Goal: Task Accomplishment & Management: Use online tool/utility

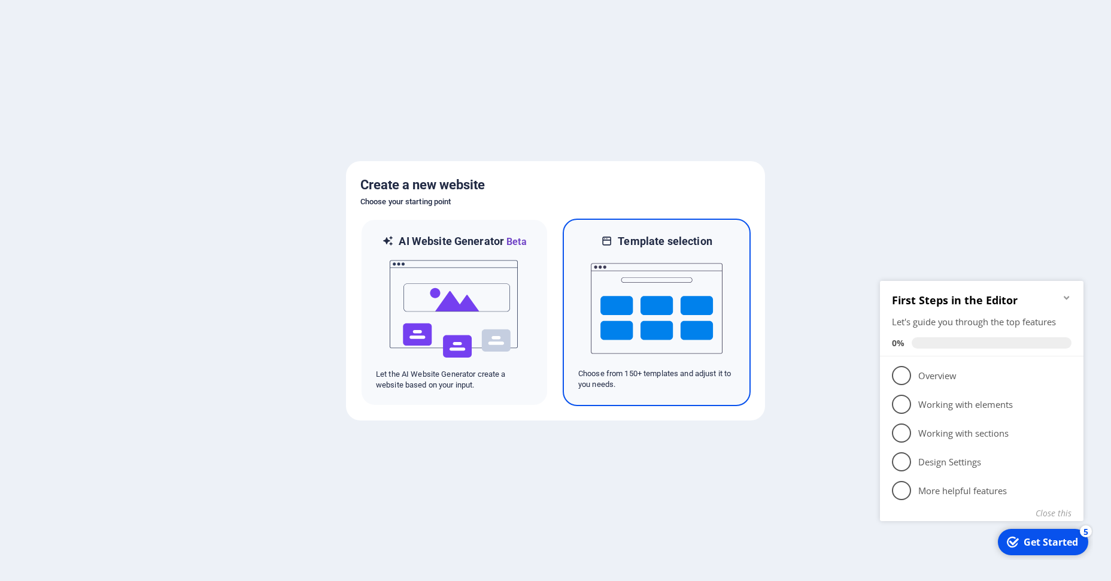
click at [625, 367] on img at bounding box center [657, 309] width 132 height 120
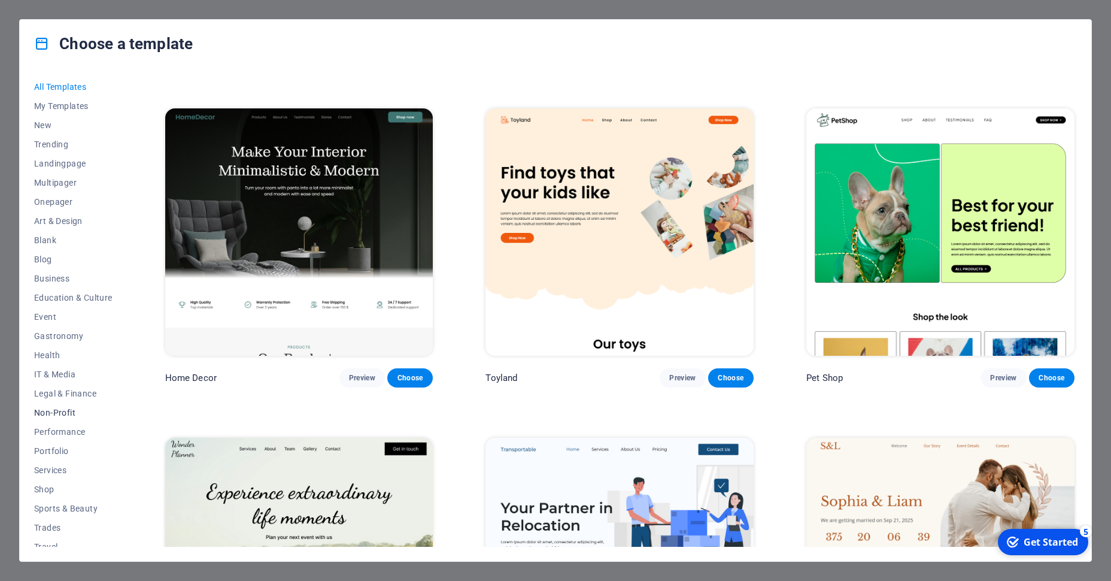
scroll to position [29, 0]
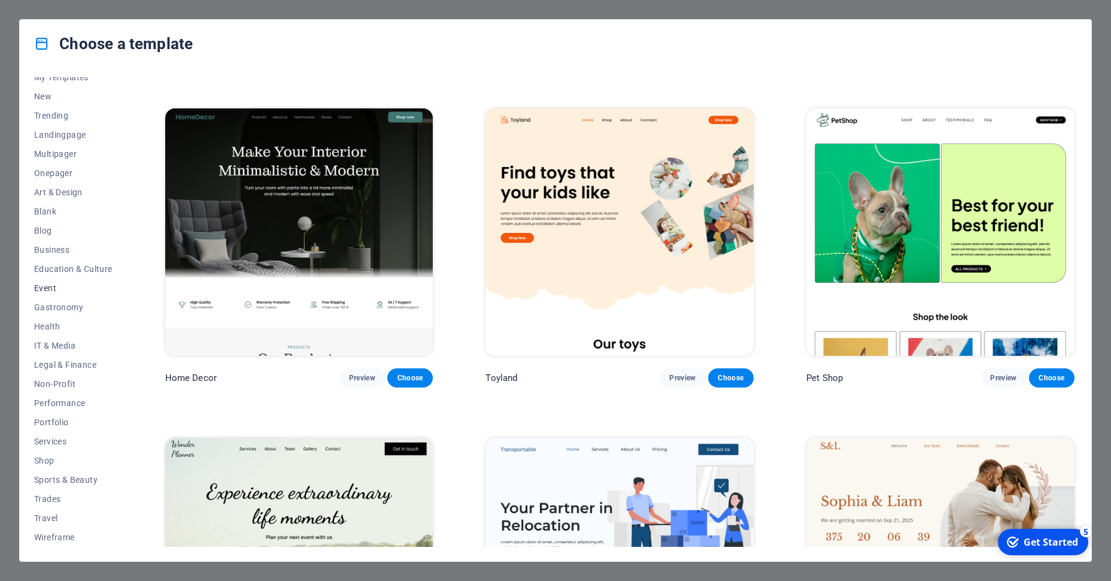
click at [52, 284] on span "Event" at bounding box center [73, 288] width 78 height 10
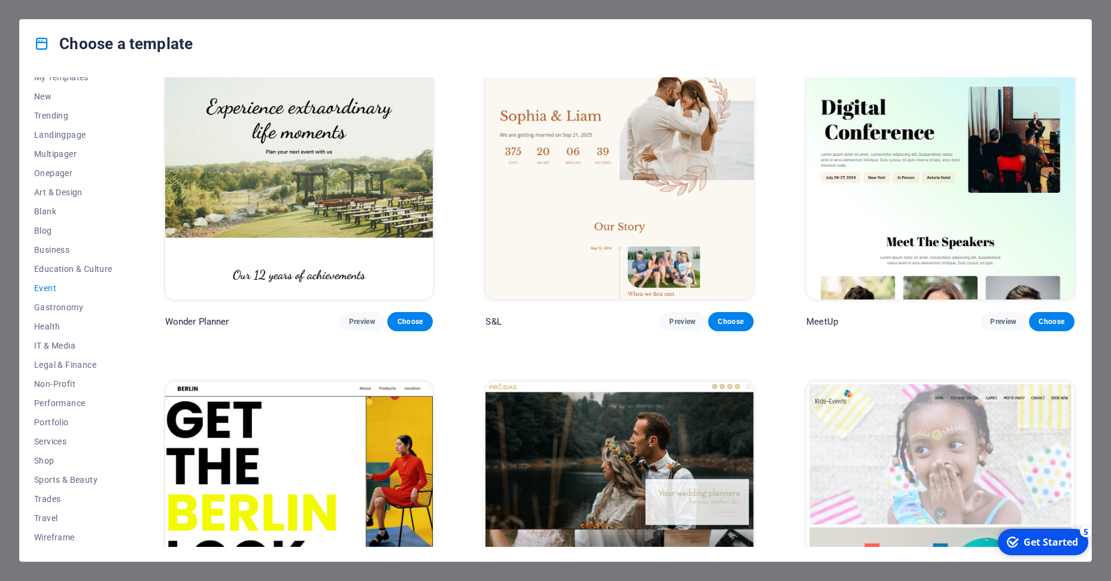
scroll to position [0, 0]
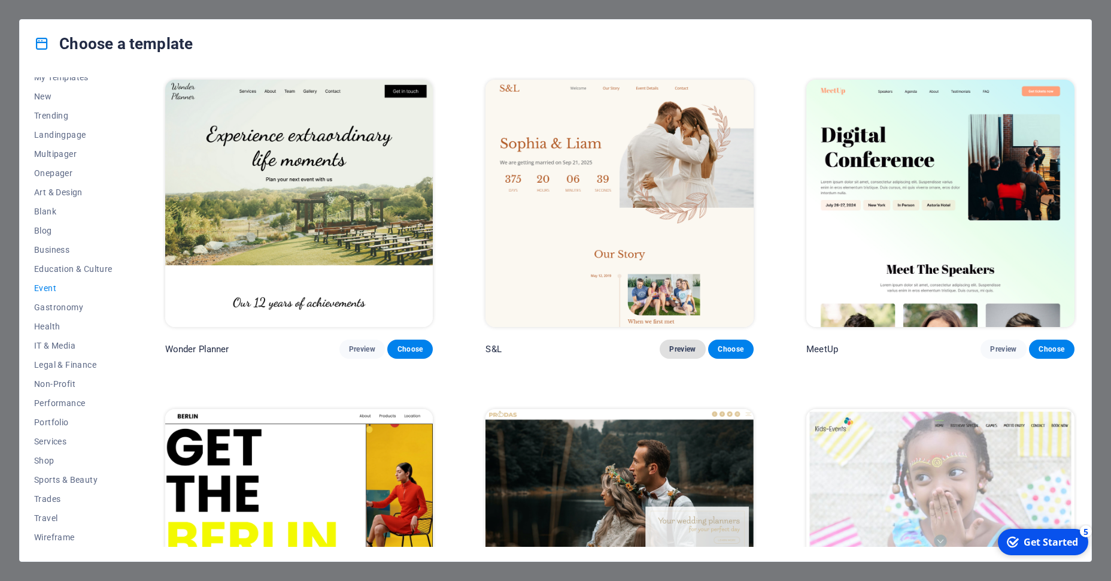
click at [682, 357] on button "Preview" at bounding box center [683, 349] width 46 height 19
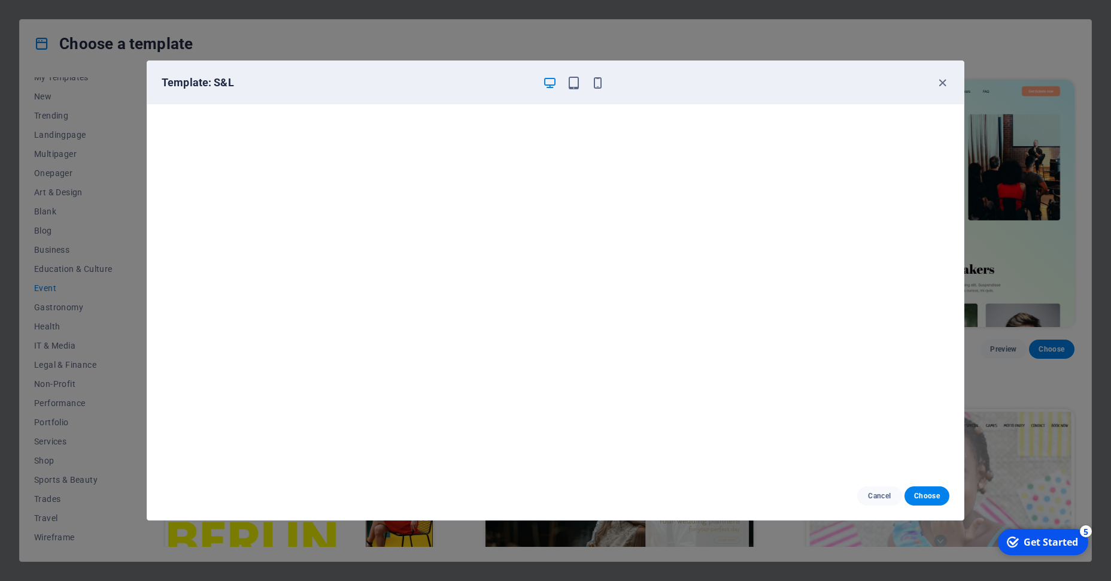
scroll to position [3, 0]
click at [943, 90] on div "Template: S&L" at bounding box center [555, 82] width 817 height 43
click at [943, 80] on icon "button" at bounding box center [943, 83] width 14 height 14
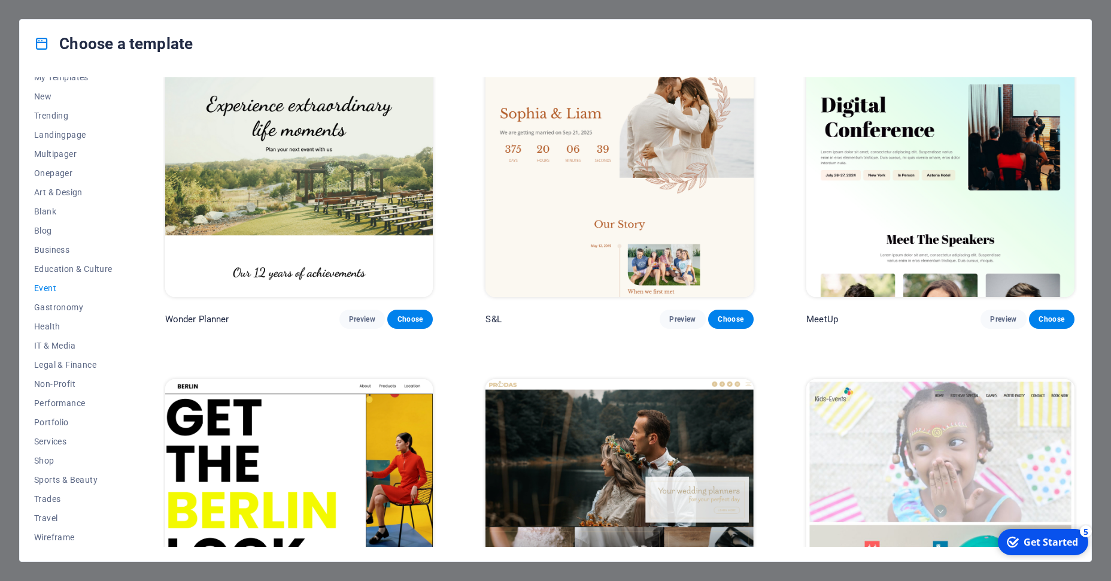
scroll to position [31, 0]
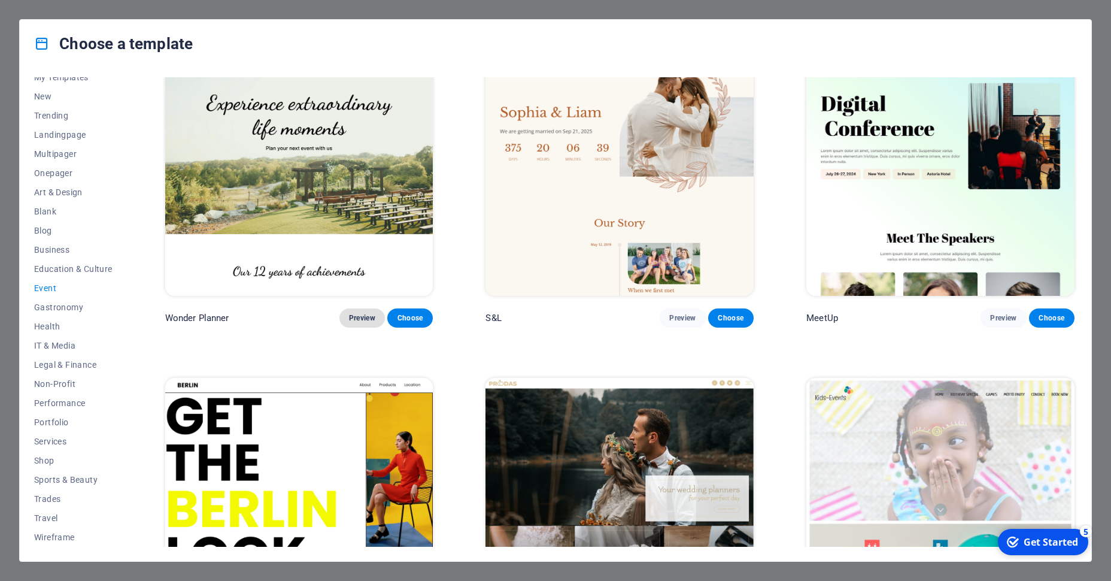
click at [359, 323] on button "Preview" at bounding box center [363, 317] width 46 height 19
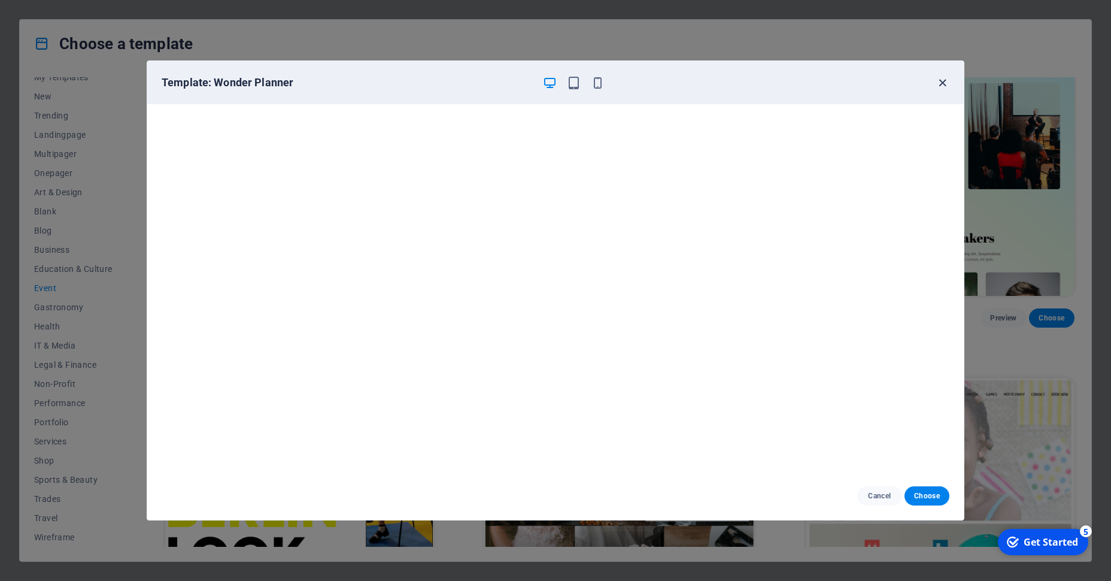
click at [947, 81] on icon "button" at bounding box center [943, 83] width 14 height 14
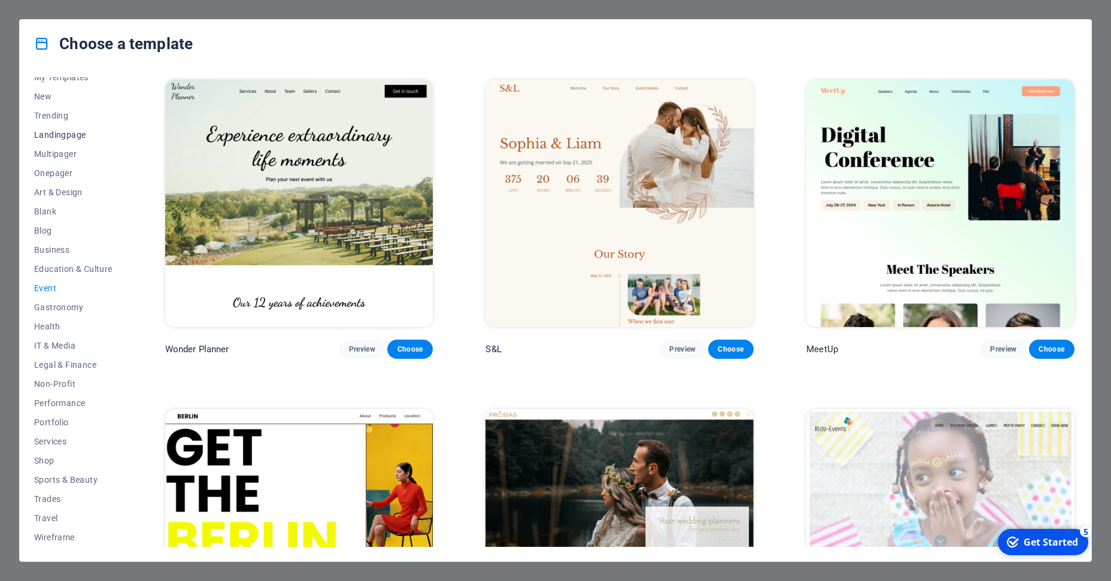
scroll to position [0, 0]
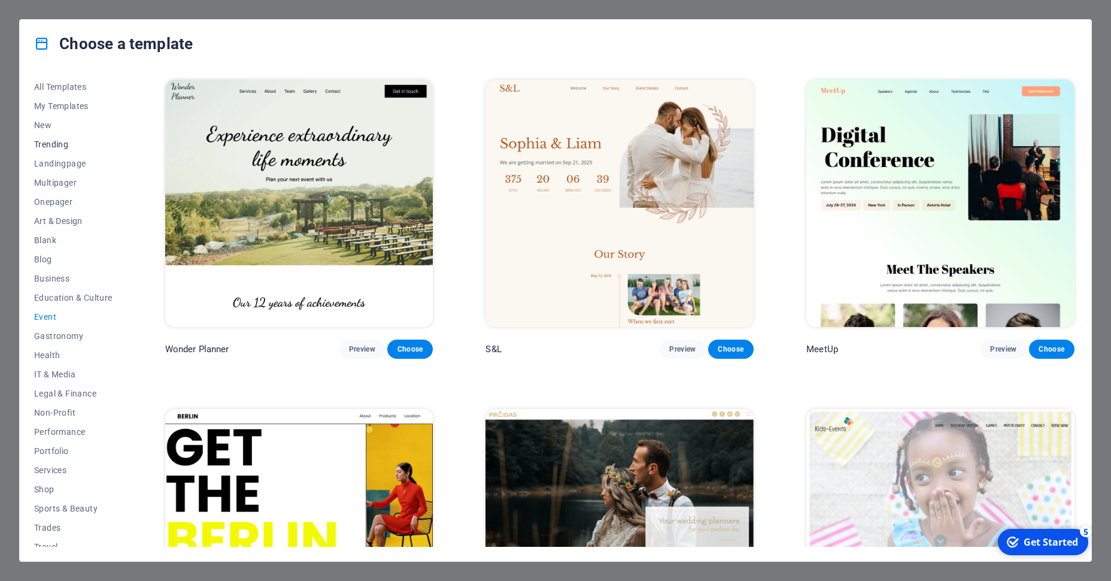
click at [61, 141] on span "Trending" at bounding box center [73, 145] width 78 height 10
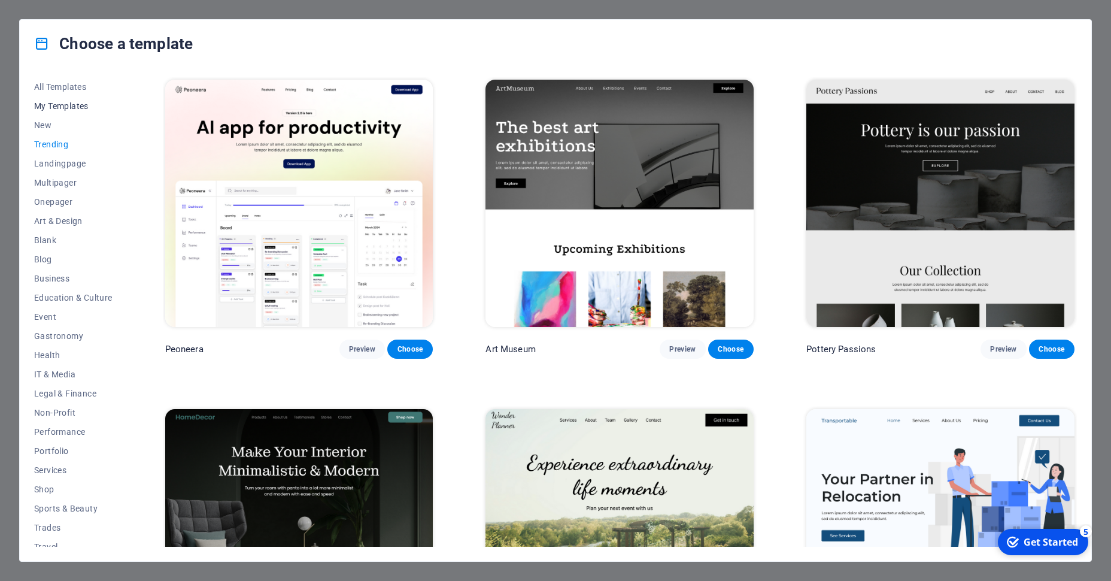
click at [83, 96] on button "My Templates" at bounding box center [73, 105] width 78 height 19
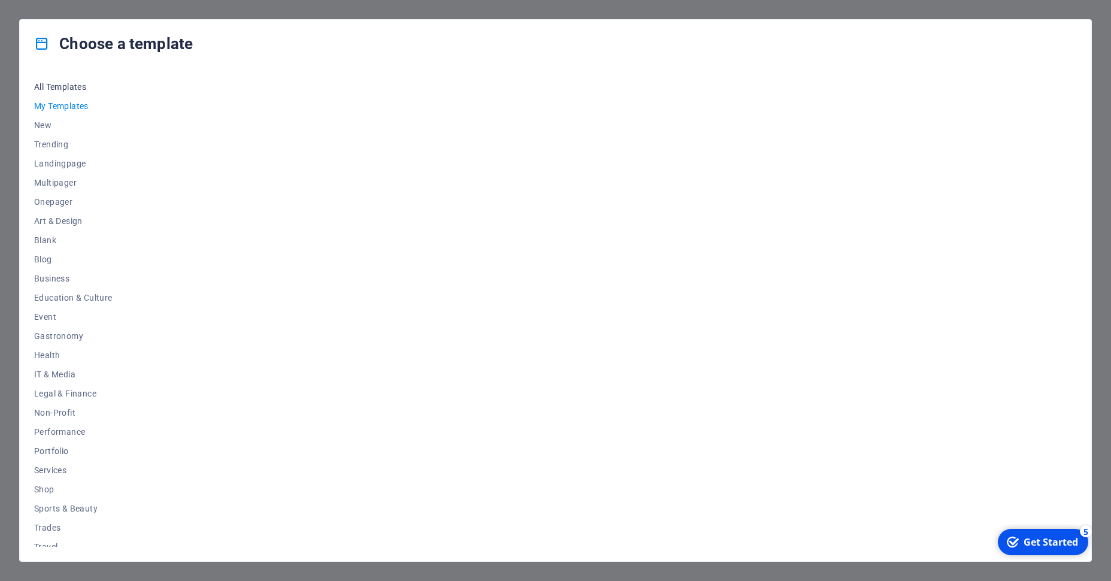
click at [59, 83] on span "All Templates" at bounding box center [73, 87] width 78 height 10
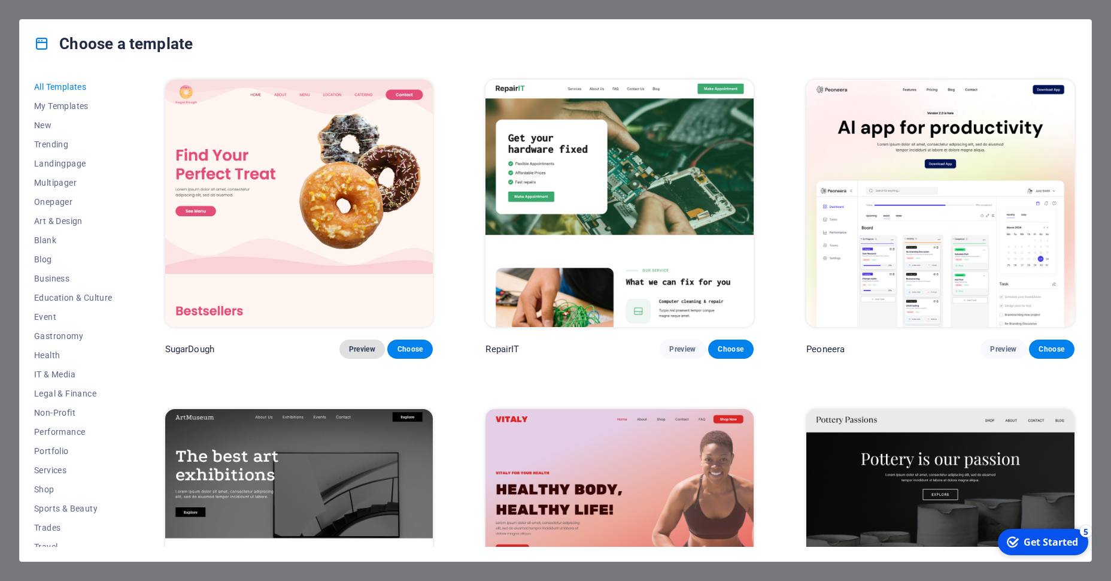
click at [361, 355] on button "Preview" at bounding box center [363, 349] width 46 height 19
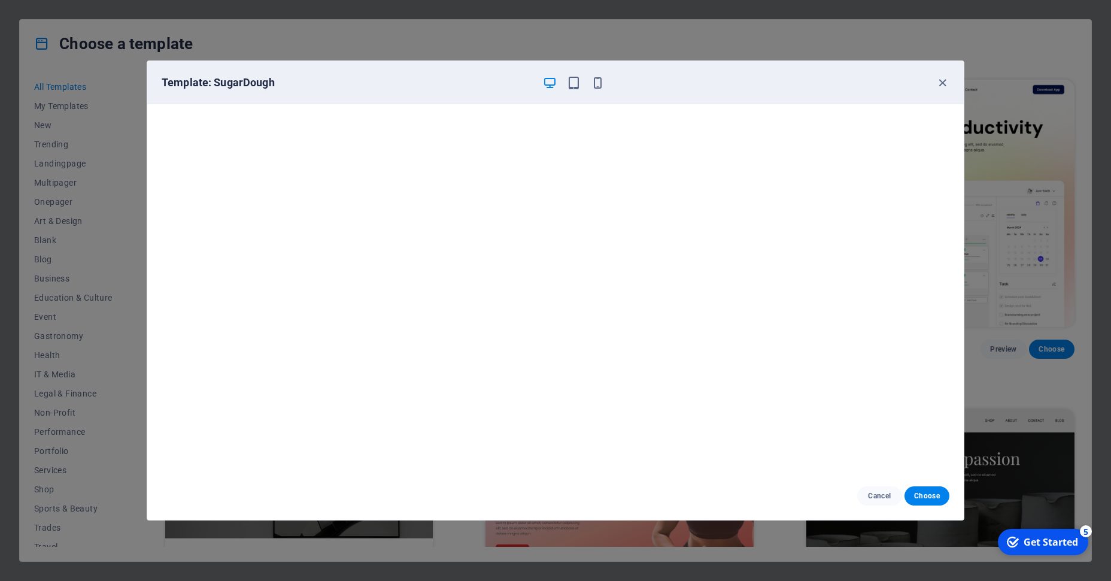
click at [69, 215] on div "Template: SugarDough Cancel Choose" at bounding box center [555, 290] width 1111 height 581
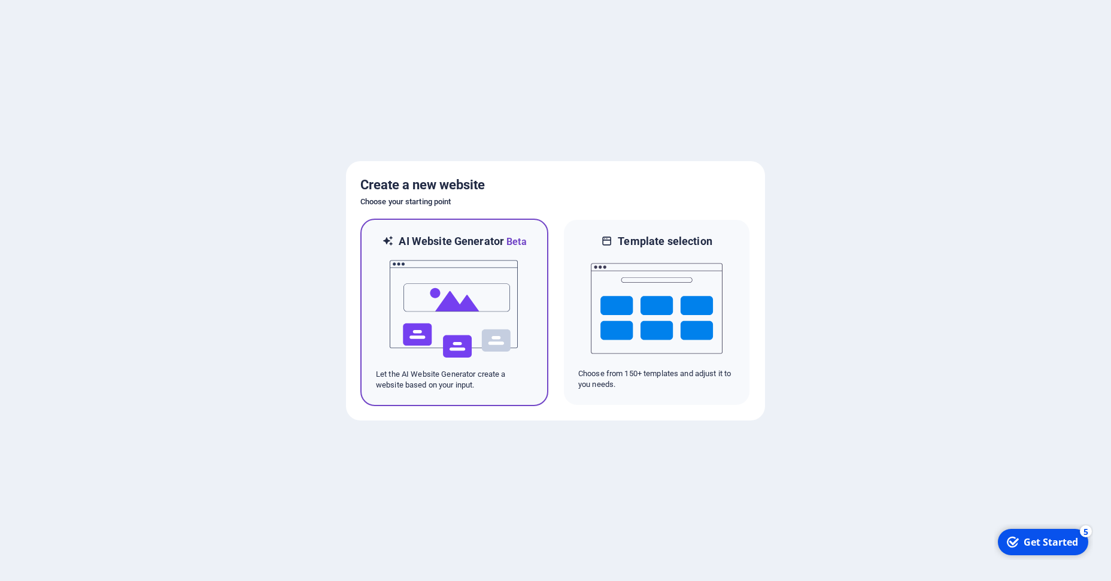
click at [490, 320] on img at bounding box center [455, 309] width 132 height 120
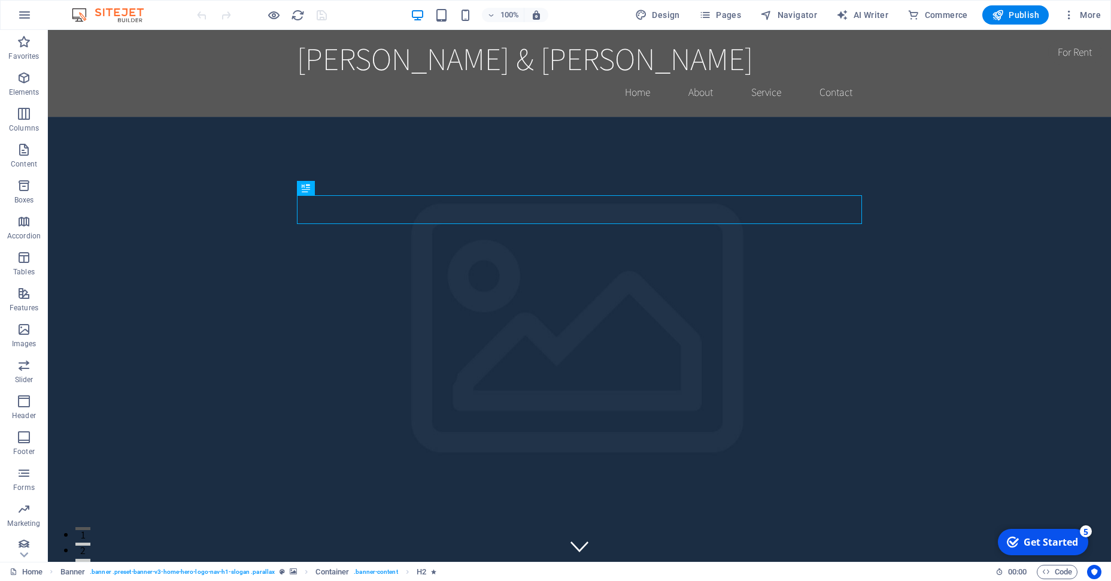
click at [123, 13] on img at bounding box center [114, 15] width 90 height 14
click at [664, 17] on span "Design" at bounding box center [657, 15] width 45 height 12
select select "rem"
select select "200"
select select "px"
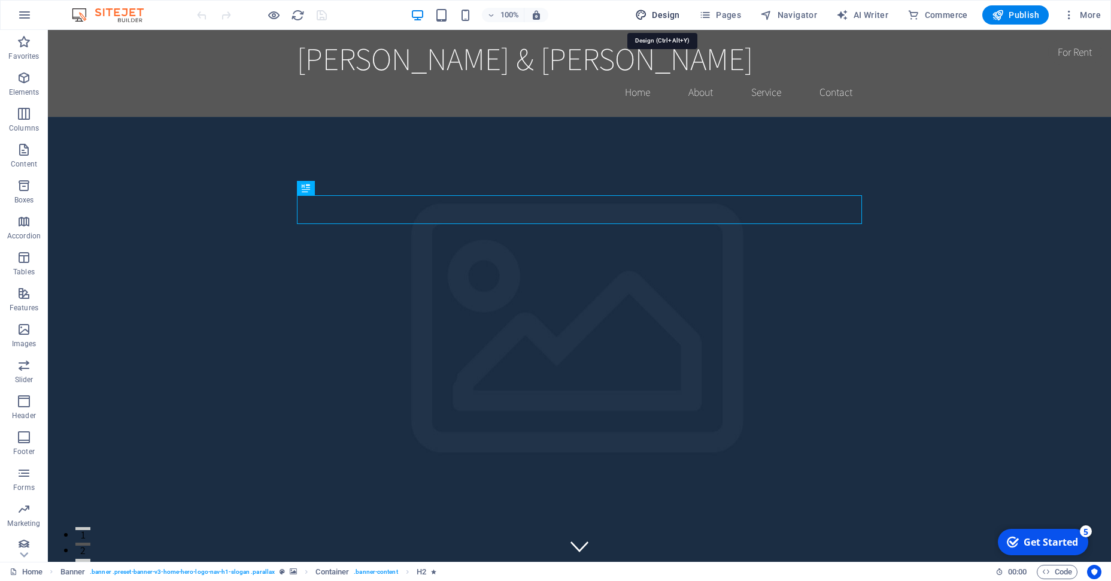
select select "rem"
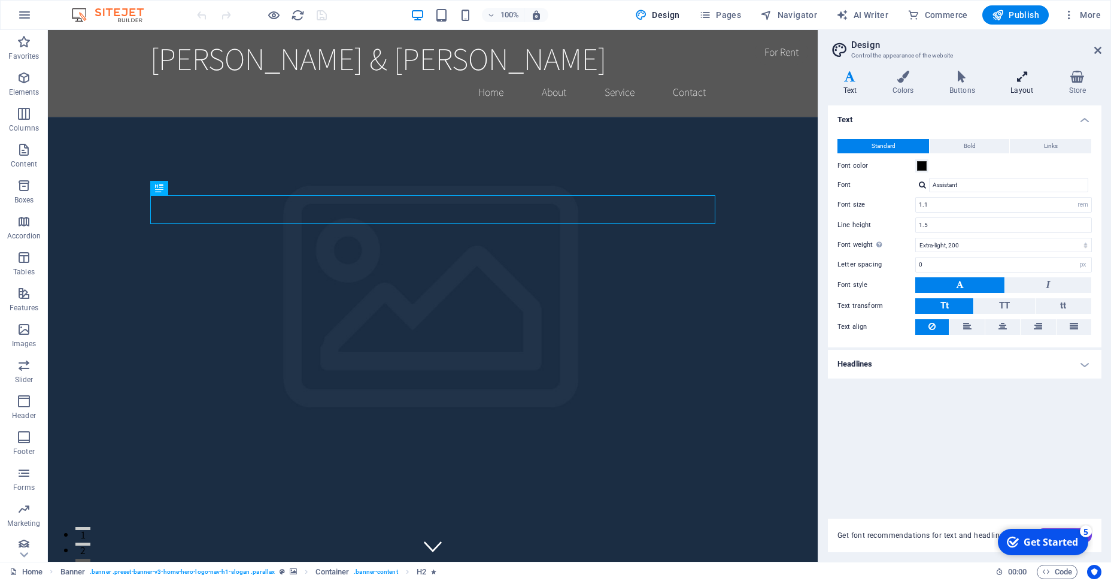
click at [1013, 92] on h4 "Layout" at bounding box center [1025, 83] width 58 height 25
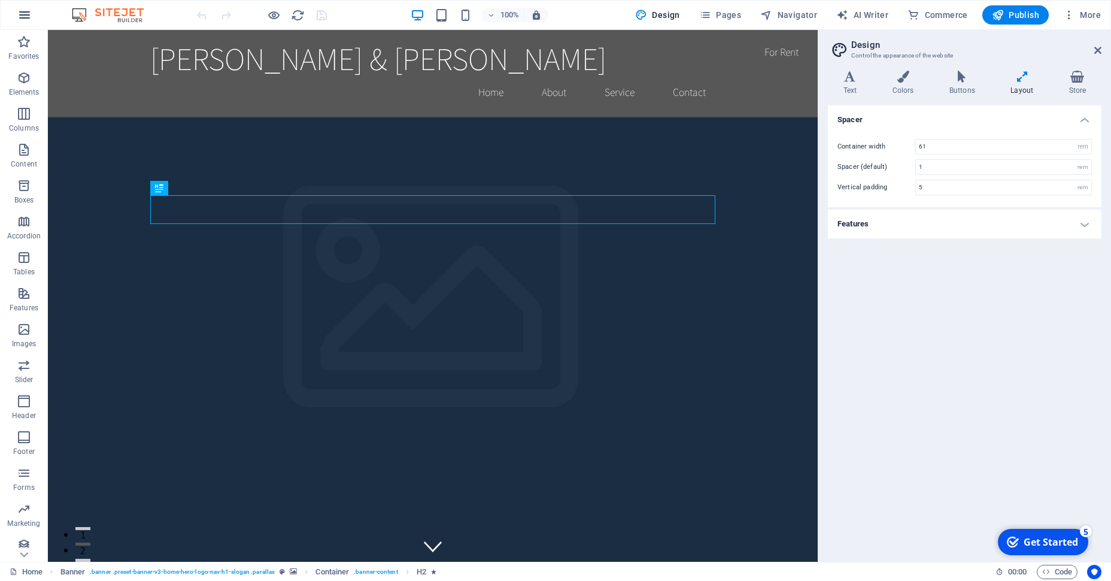
click at [19, 17] on icon "button" at bounding box center [24, 15] width 14 height 14
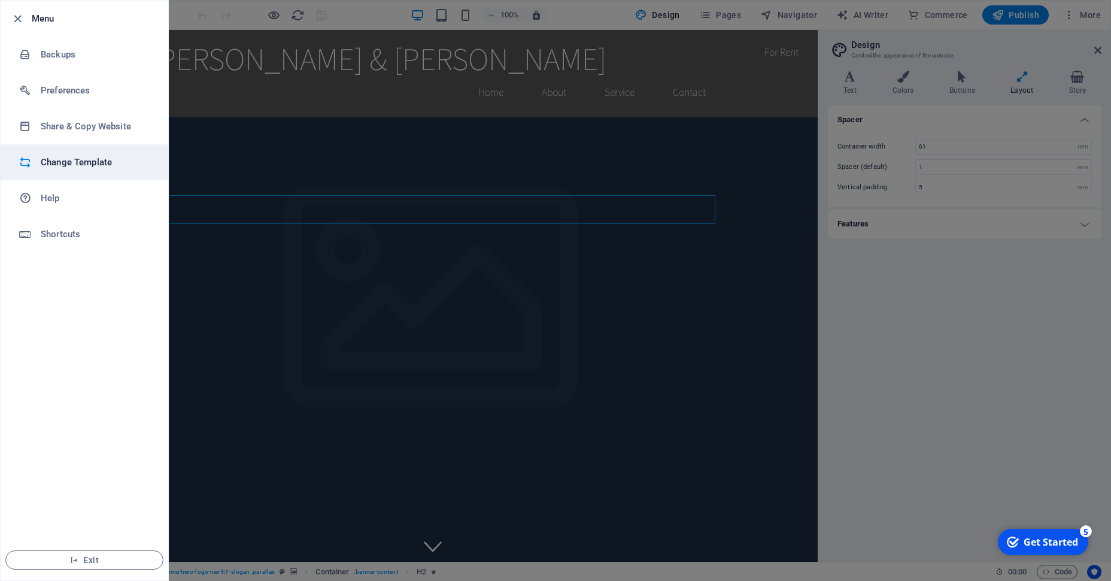
click at [53, 157] on h6 "Change Template" at bounding box center [96, 162] width 111 height 14
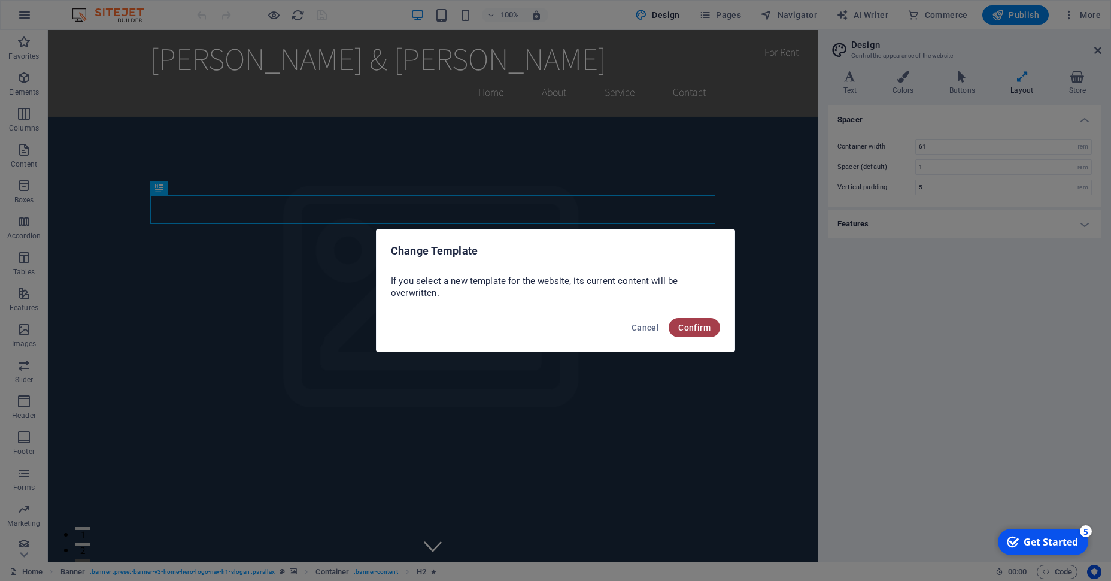
click at [705, 330] on span "Confirm" at bounding box center [694, 328] width 32 height 10
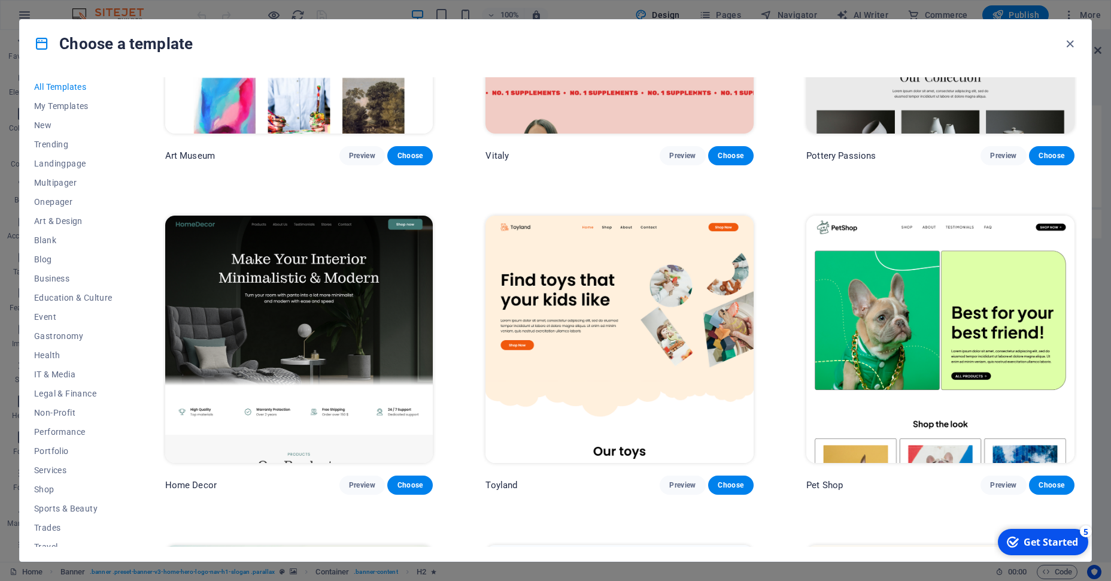
scroll to position [658, 0]
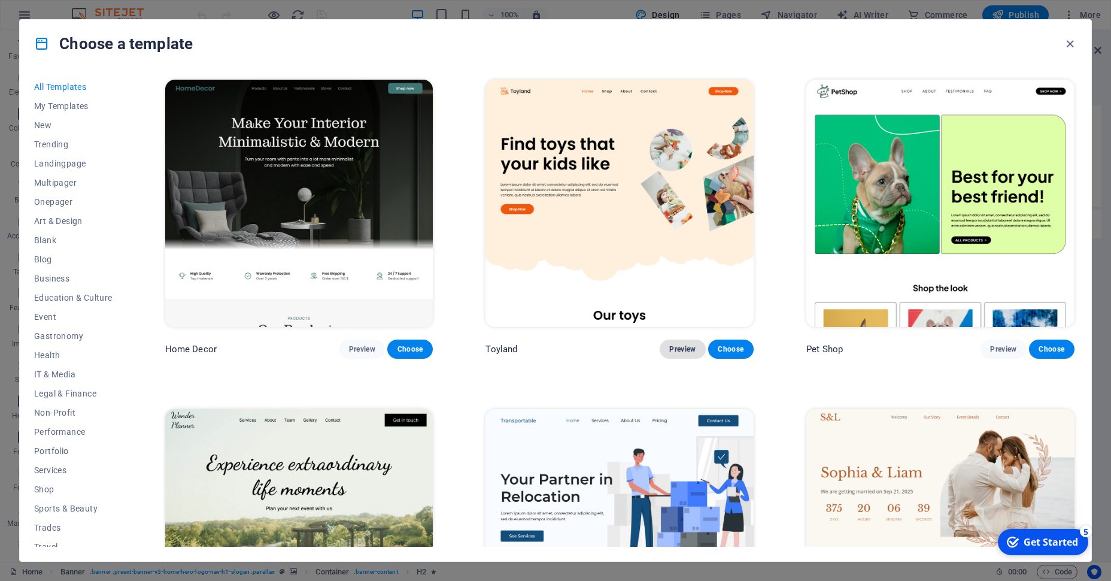
click at [690, 347] on span "Preview" at bounding box center [683, 349] width 26 height 10
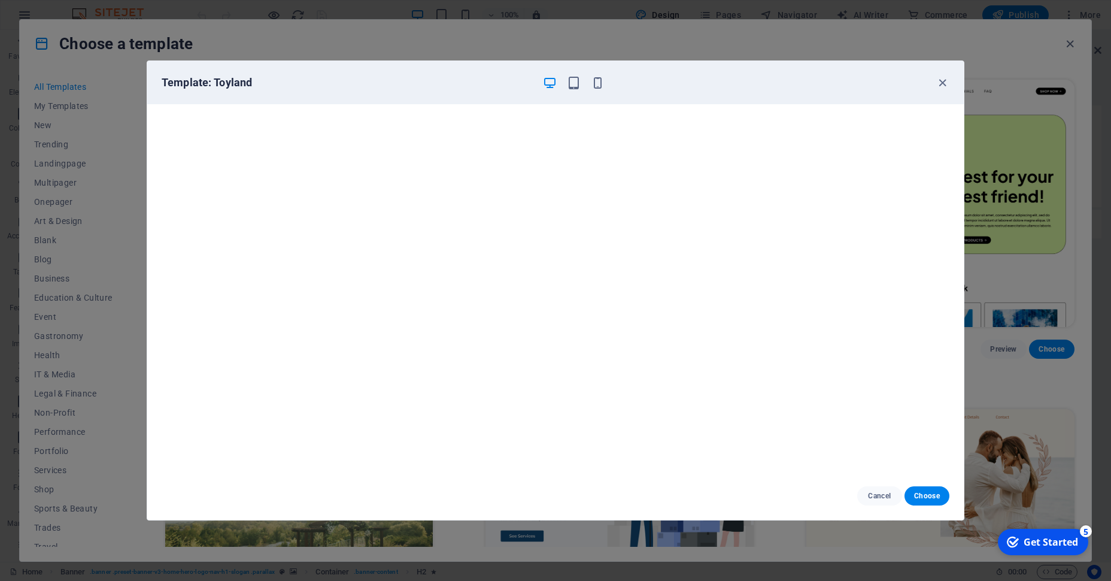
scroll to position [0, 0]
click at [942, 80] on icon "button" at bounding box center [943, 83] width 14 height 14
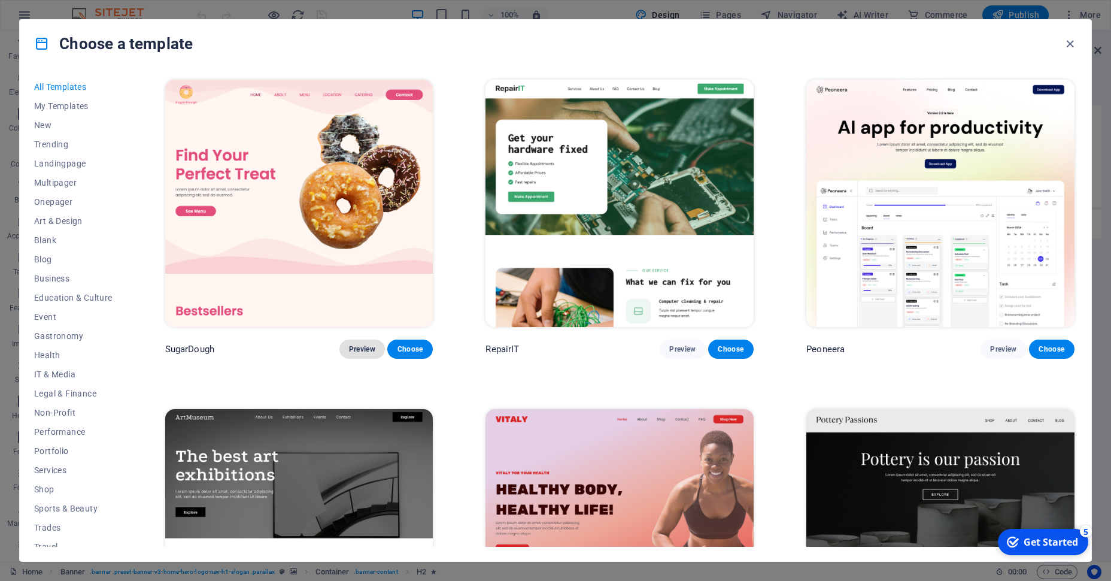
click at [361, 352] on span "Preview" at bounding box center [362, 349] width 26 height 10
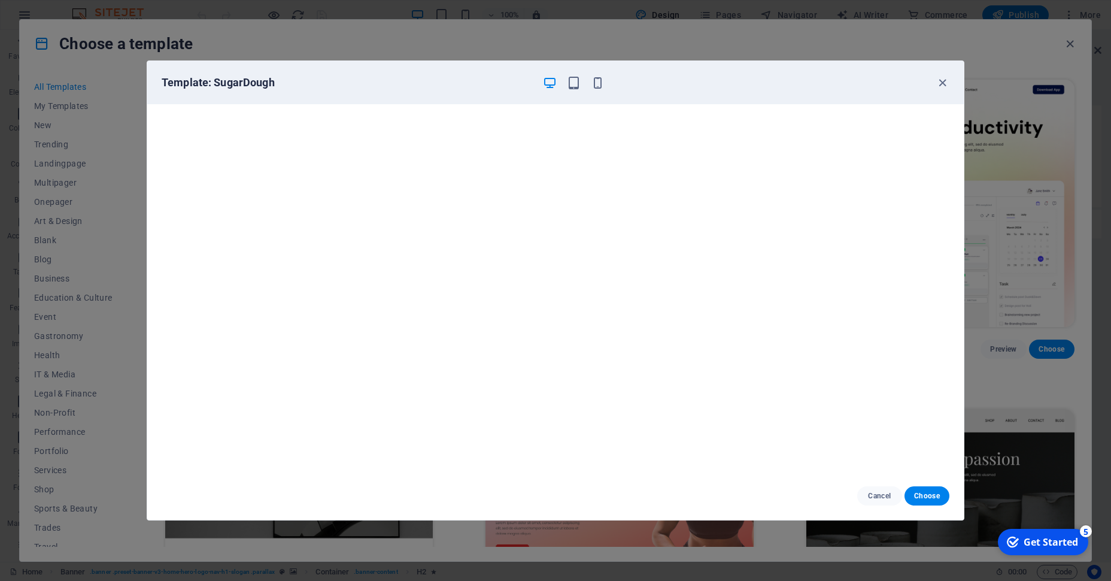
scroll to position [3, 0]
click at [868, 500] on span "Cancel" at bounding box center [880, 496] width 26 height 10
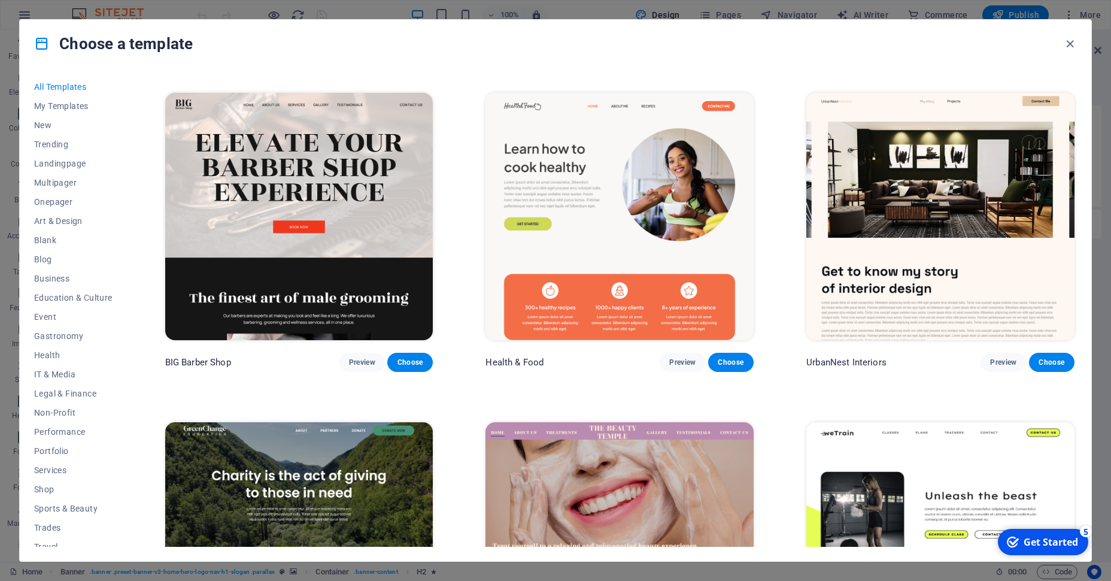
scroll to position [1971, 0]
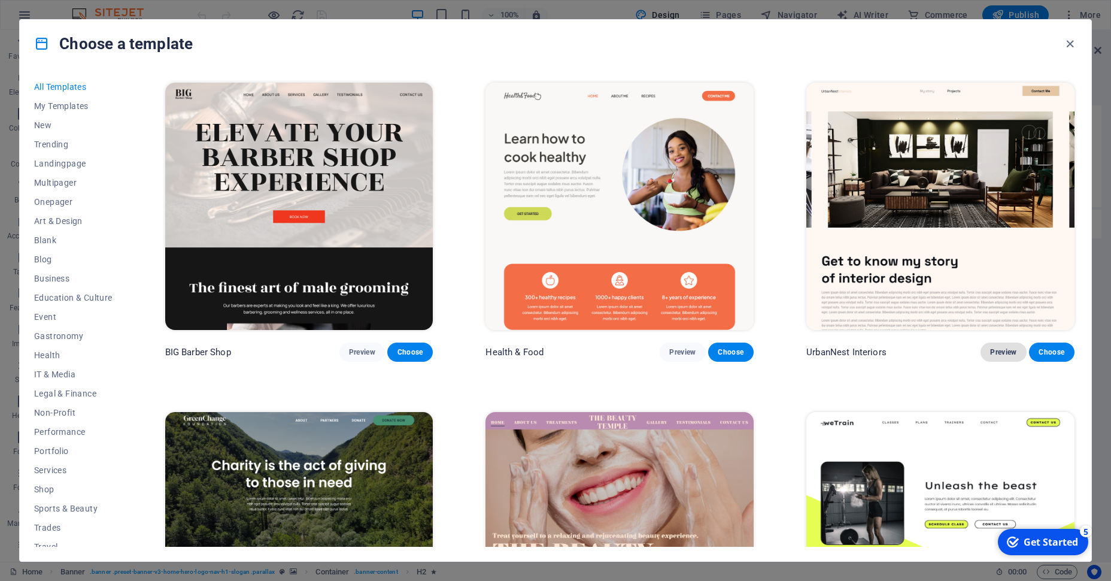
click at [1015, 354] on span "Preview" at bounding box center [1003, 352] width 26 height 10
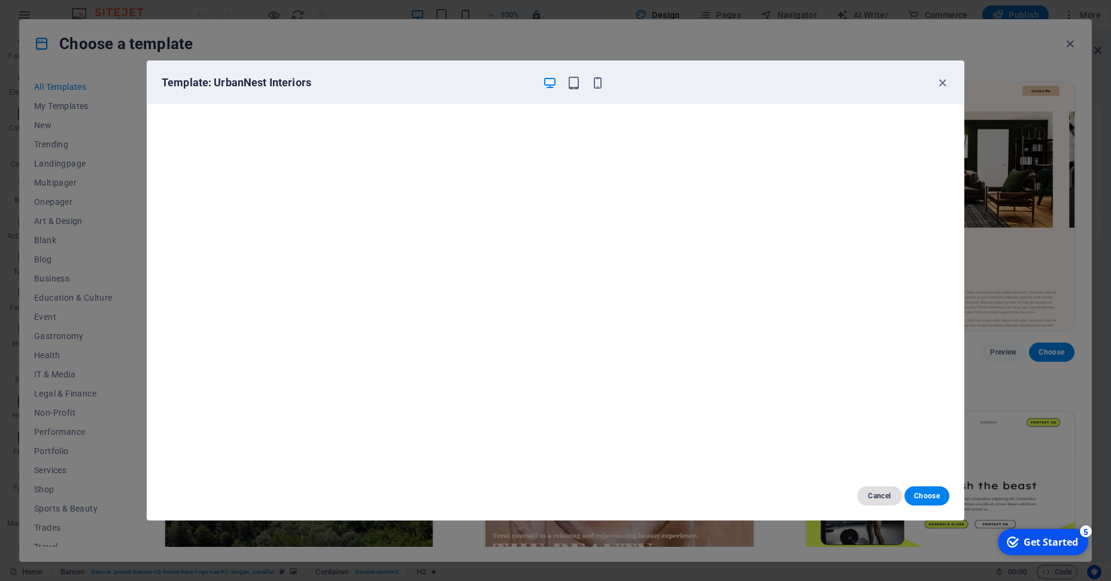
click at [882, 501] on button "Cancel" at bounding box center [880, 495] width 45 height 19
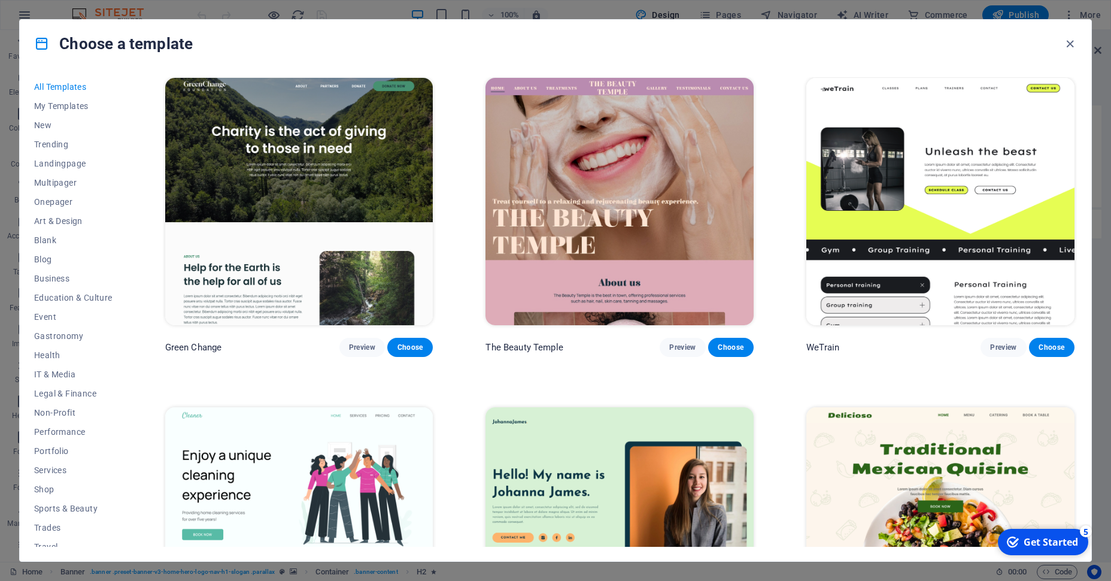
scroll to position [2294, 0]
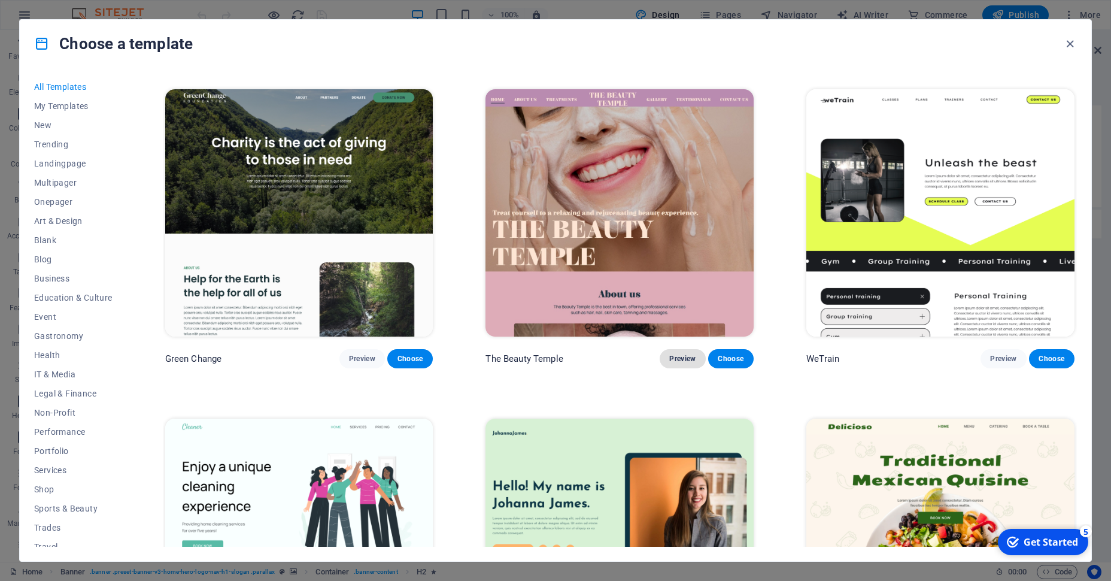
click at [693, 358] on span "Preview" at bounding box center [683, 359] width 26 height 10
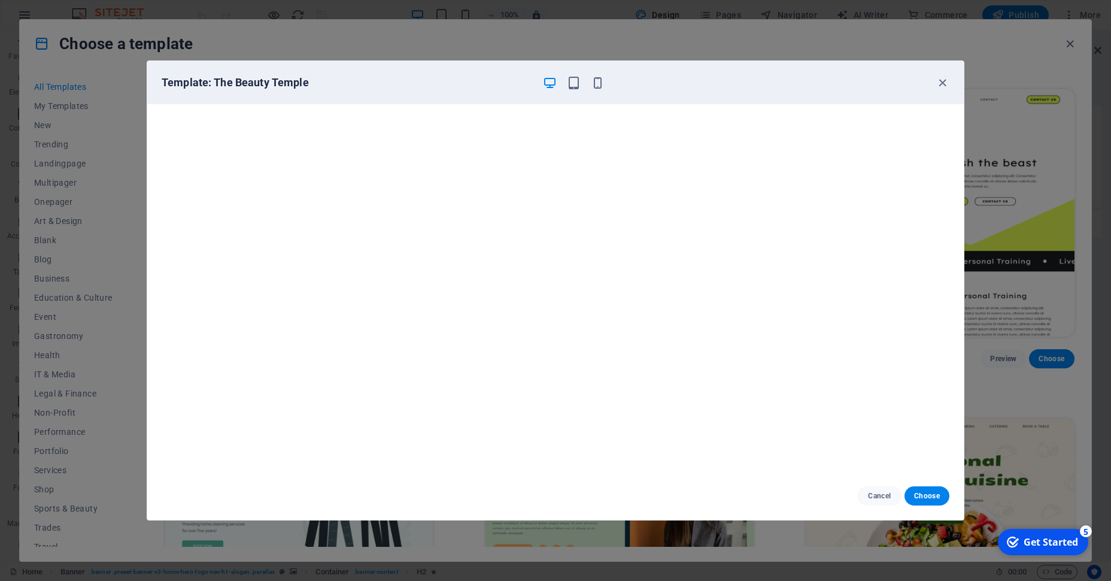
scroll to position [3, 0]
click at [881, 493] on span "Cancel" at bounding box center [880, 496] width 26 height 10
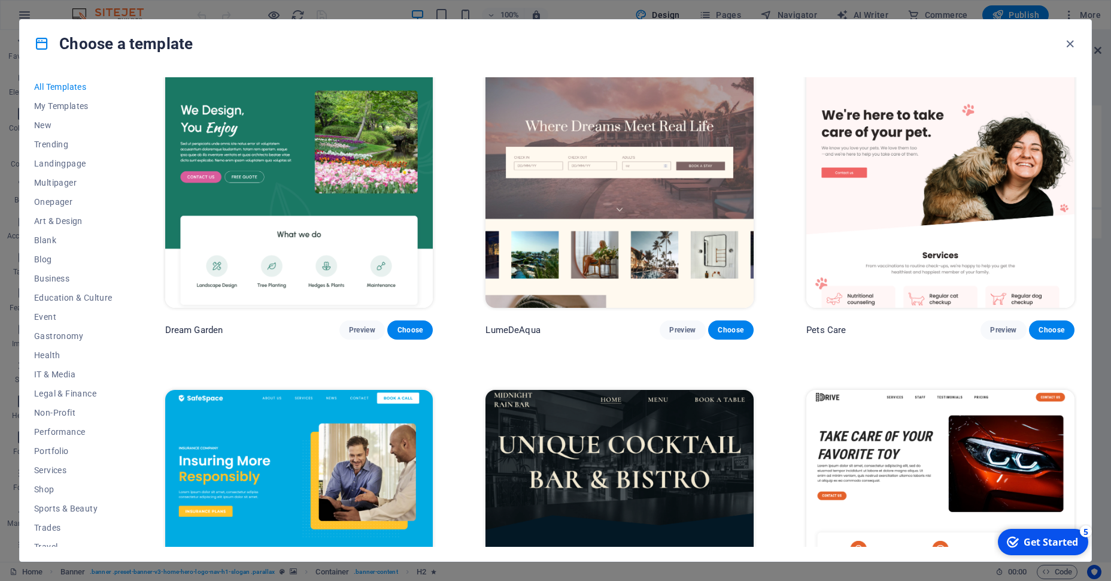
scroll to position [2982, 0]
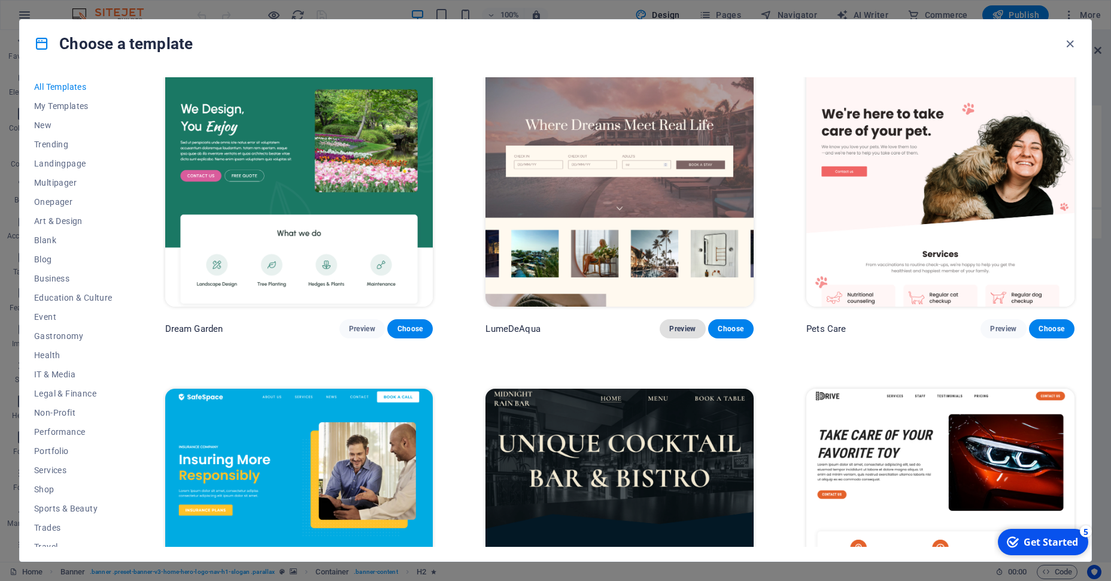
click at [683, 333] on span "Preview" at bounding box center [683, 329] width 26 height 10
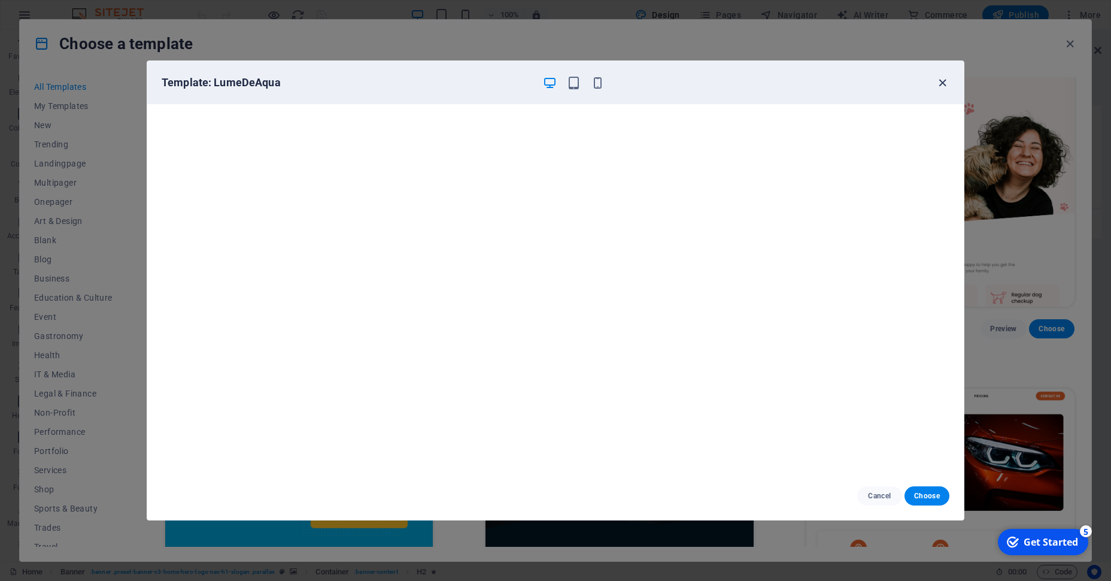
click at [938, 81] on icon "button" at bounding box center [943, 83] width 14 height 14
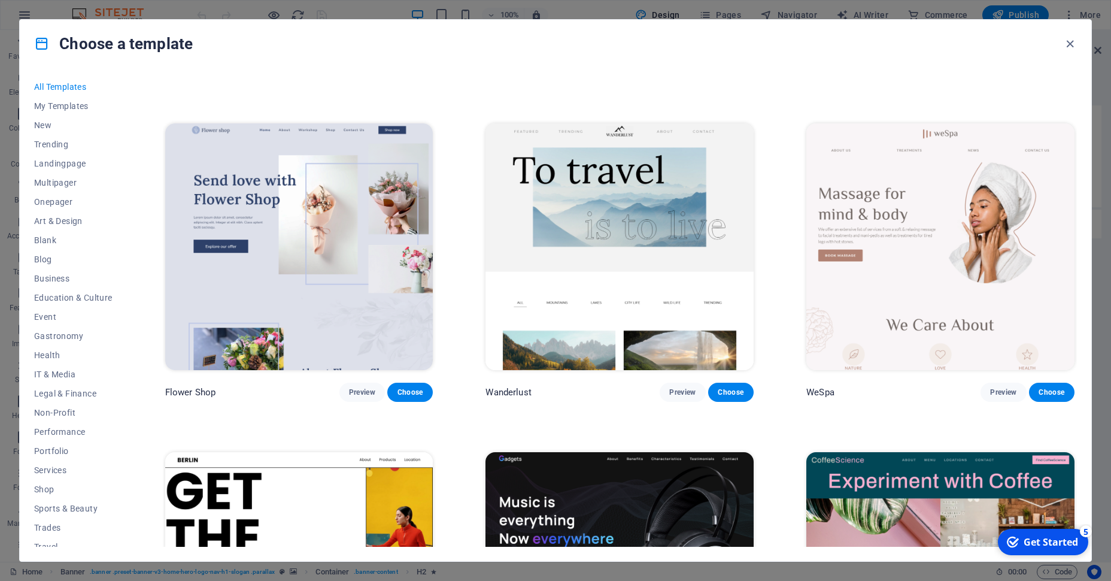
scroll to position [3904, 0]
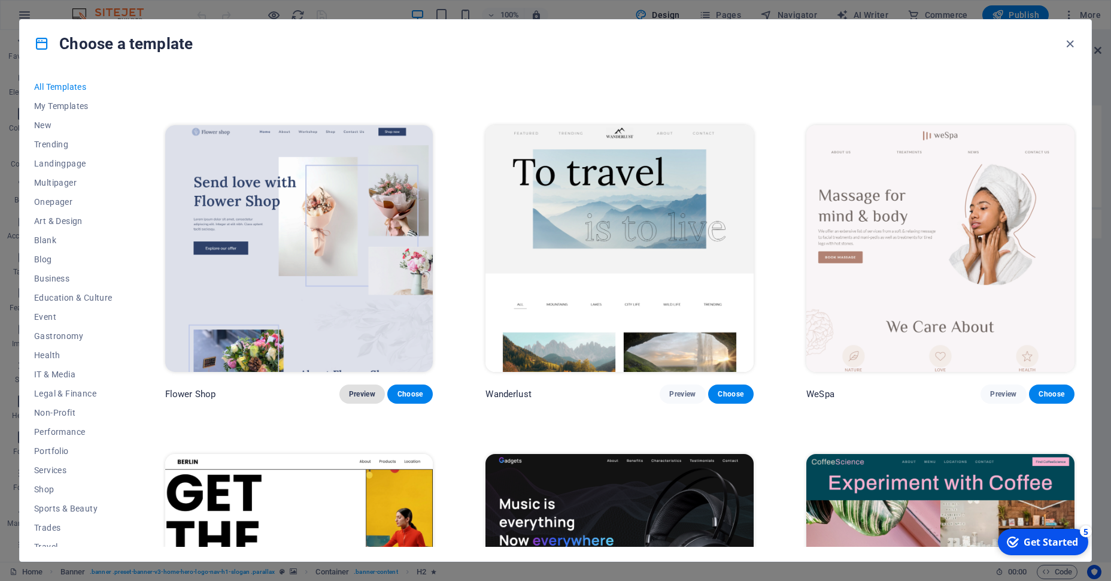
click at [355, 392] on button "Preview" at bounding box center [363, 393] width 46 height 19
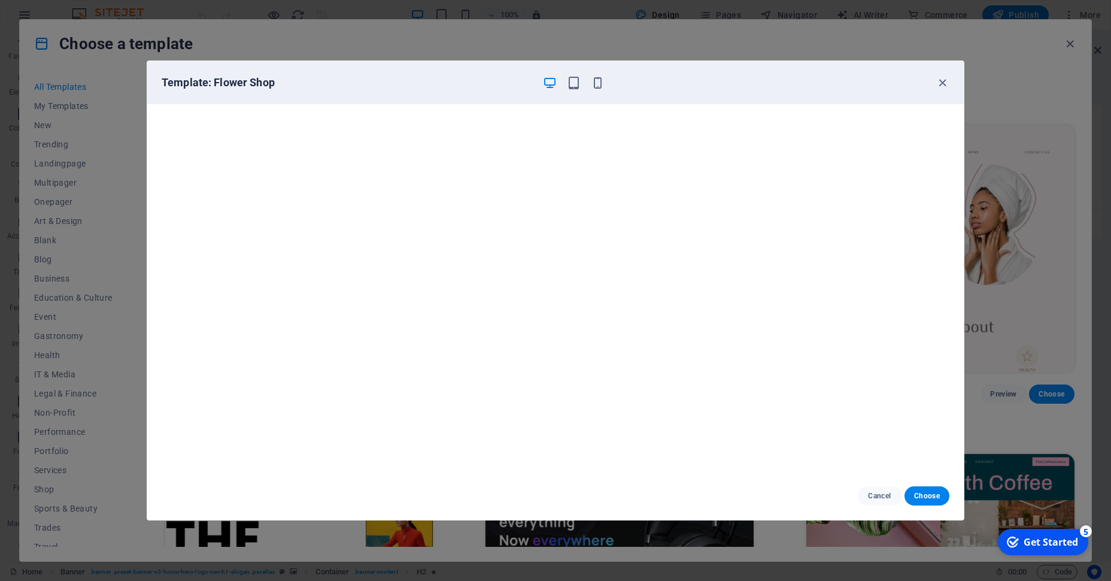
click at [346, 44] on div "Template: Flower Shop Cancel Choose" at bounding box center [555, 290] width 1111 height 581
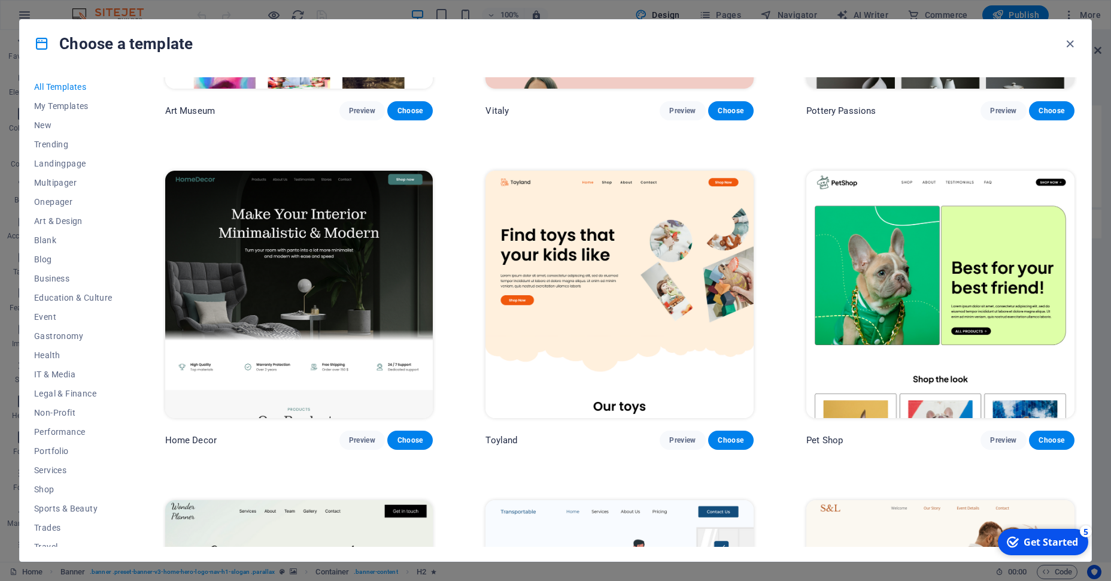
scroll to position [568, 0]
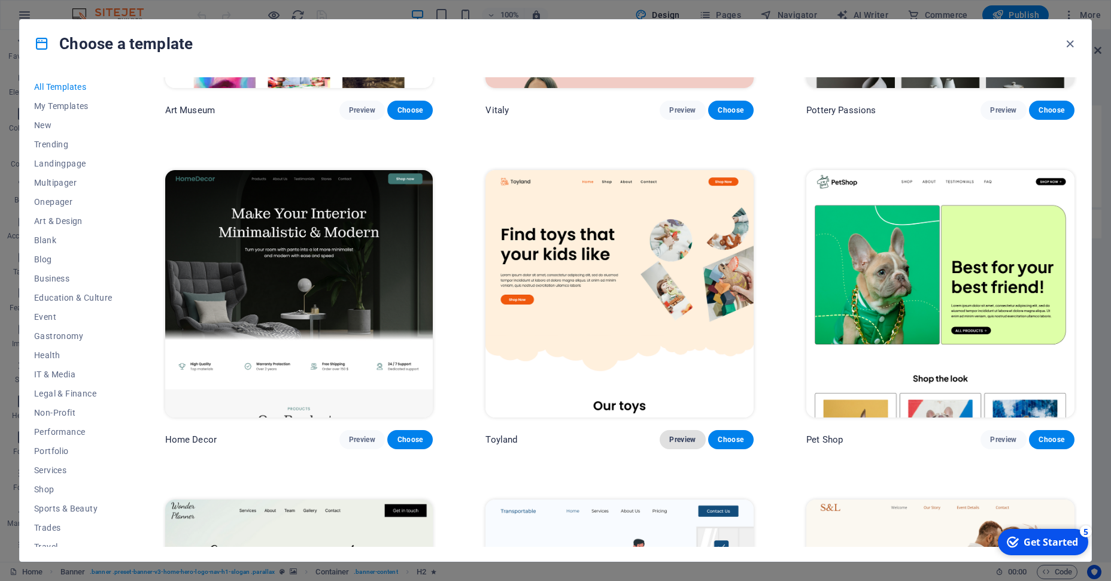
click at [674, 447] on button "Preview" at bounding box center [683, 439] width 46 height 19
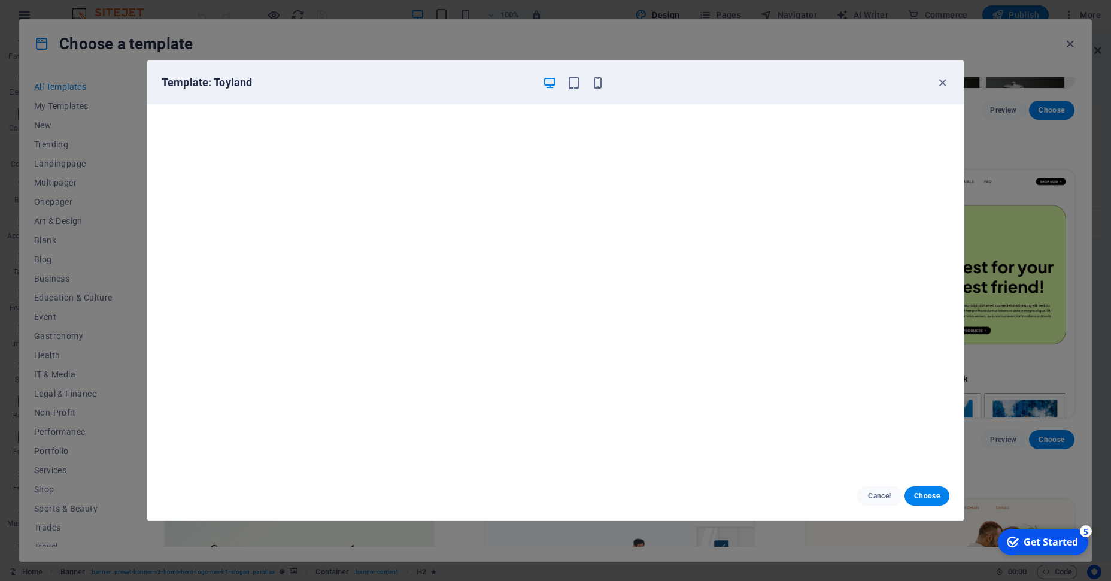
scroll to position [3, 0]
click at [132, 211] on div "Template: Toyland Cancel Choose" at bounding box center [555, 290] width 1111 height 581
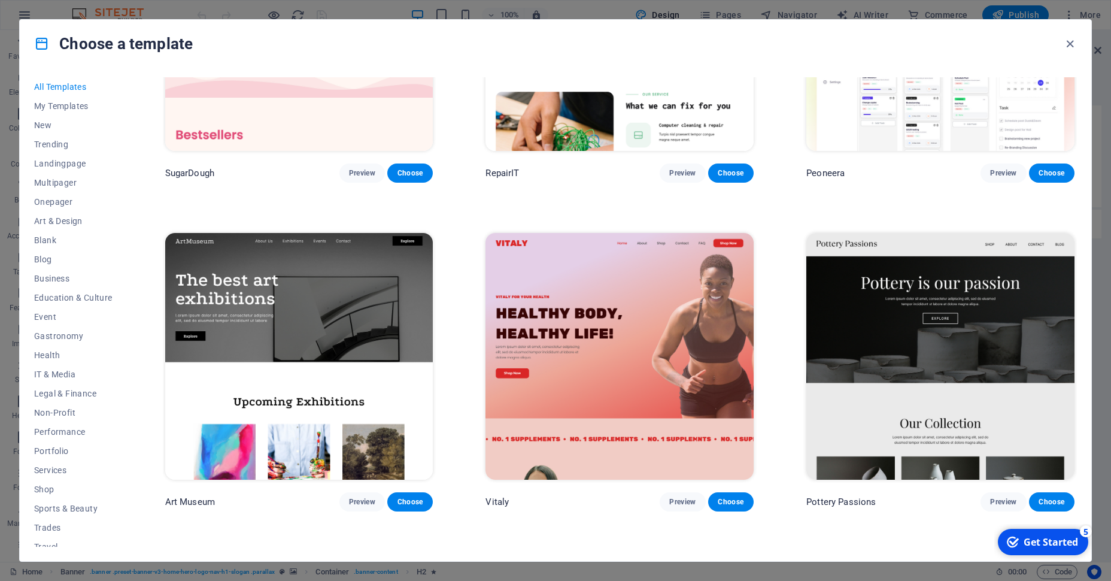
scroll to position [0, 0]
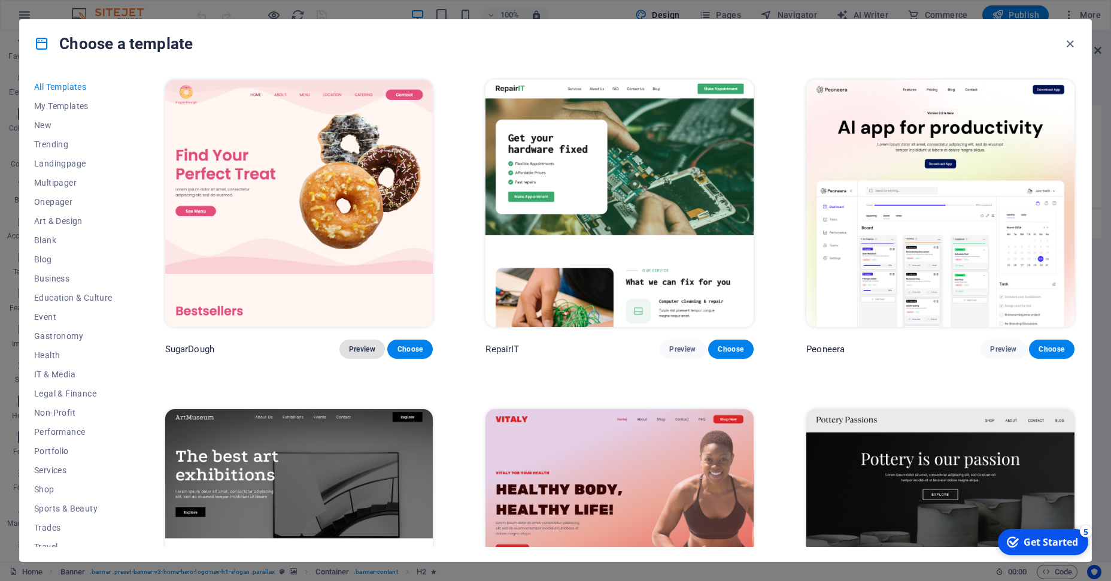
click at [354, 347] on span "Preview" at bounding box center [362, 349] width 26 height 10
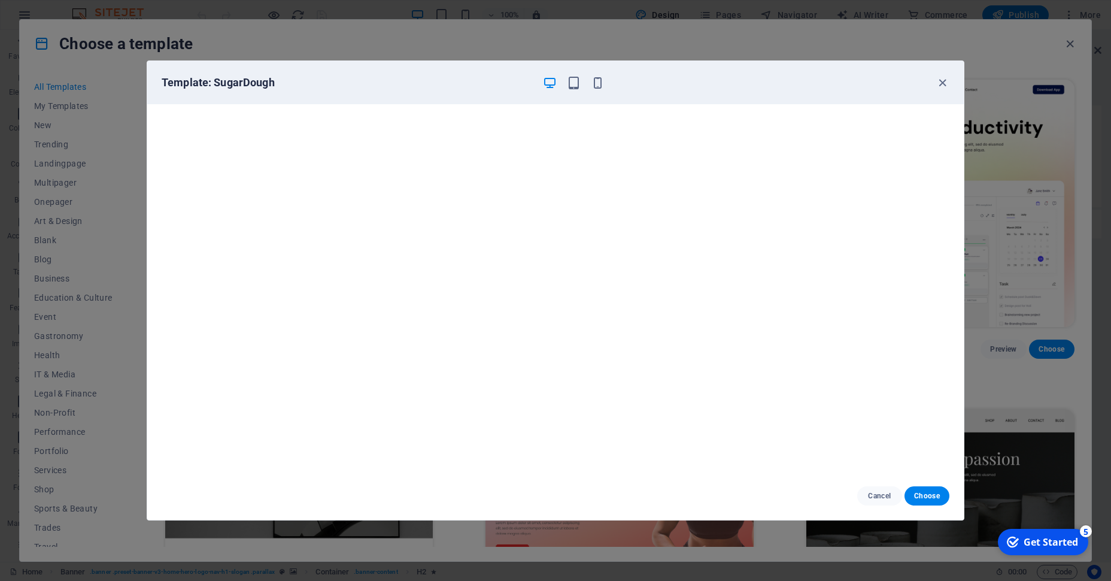
scroll to position [2, 0]
